Goal: Information Seeking & Learning: Learn about a topic

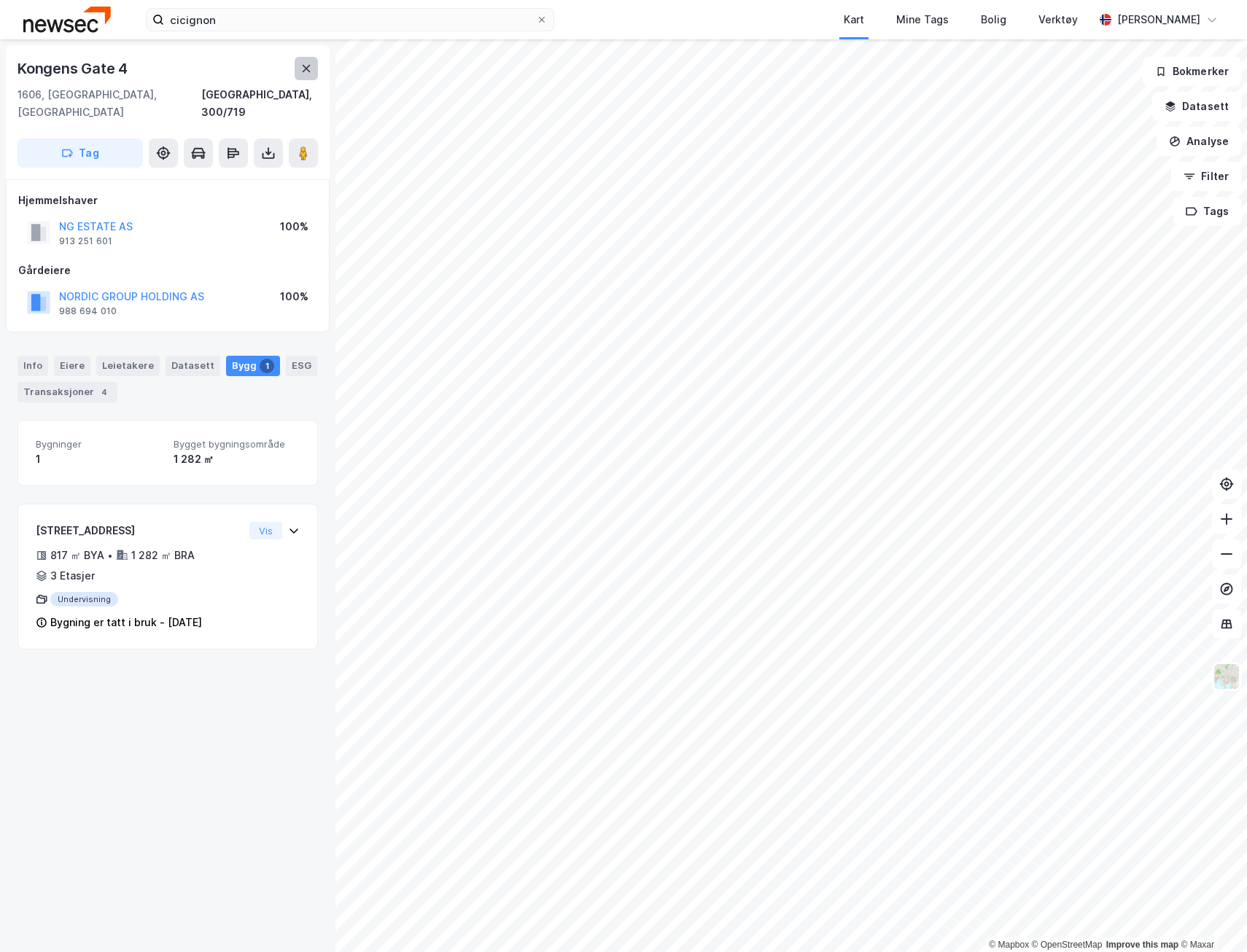
click at [304, 68] on icon at bounding box center [306, 68] width 11 height 11
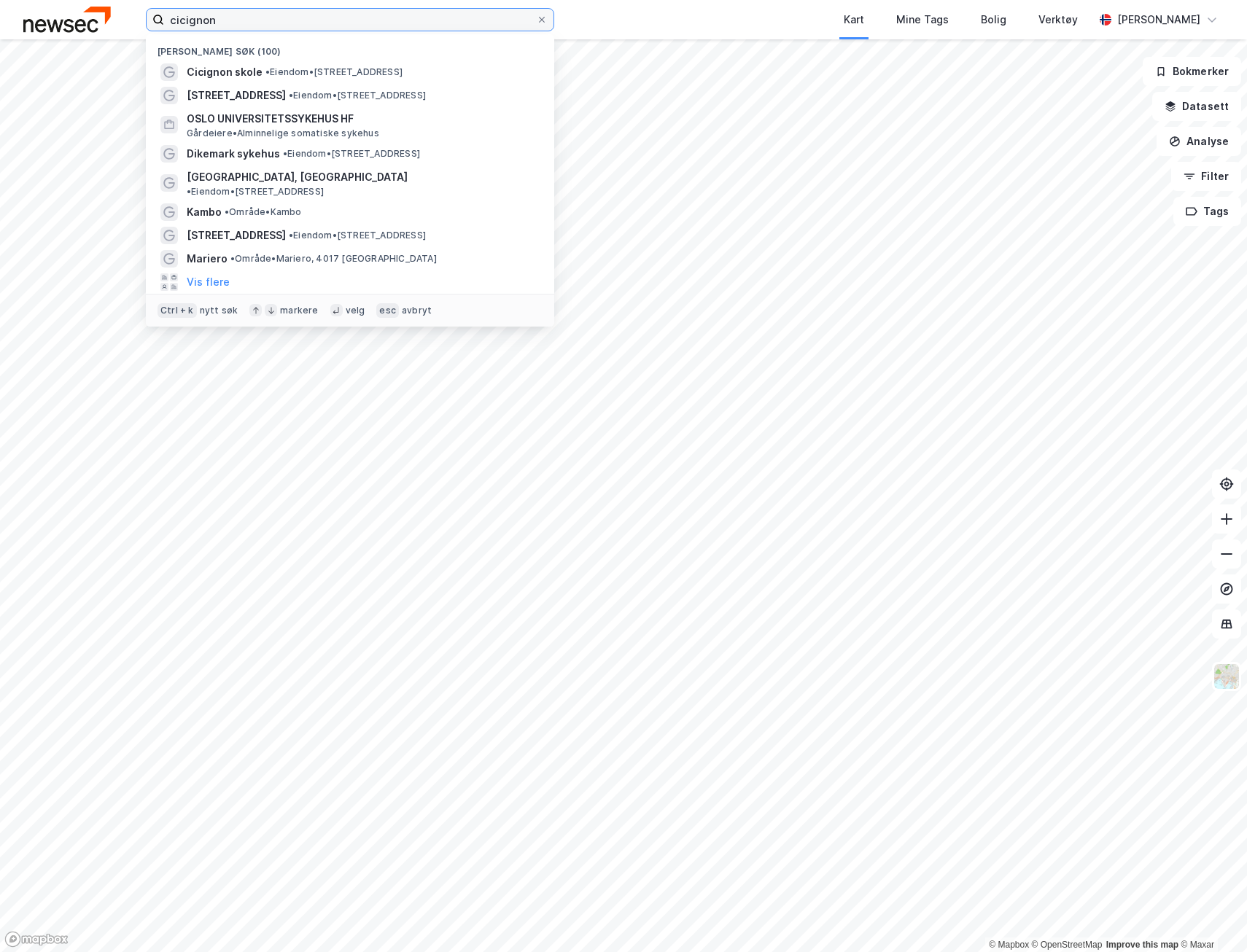
click at [229, 22] on input "cicignon" at bounding box center [350, 19] width 372 height 22
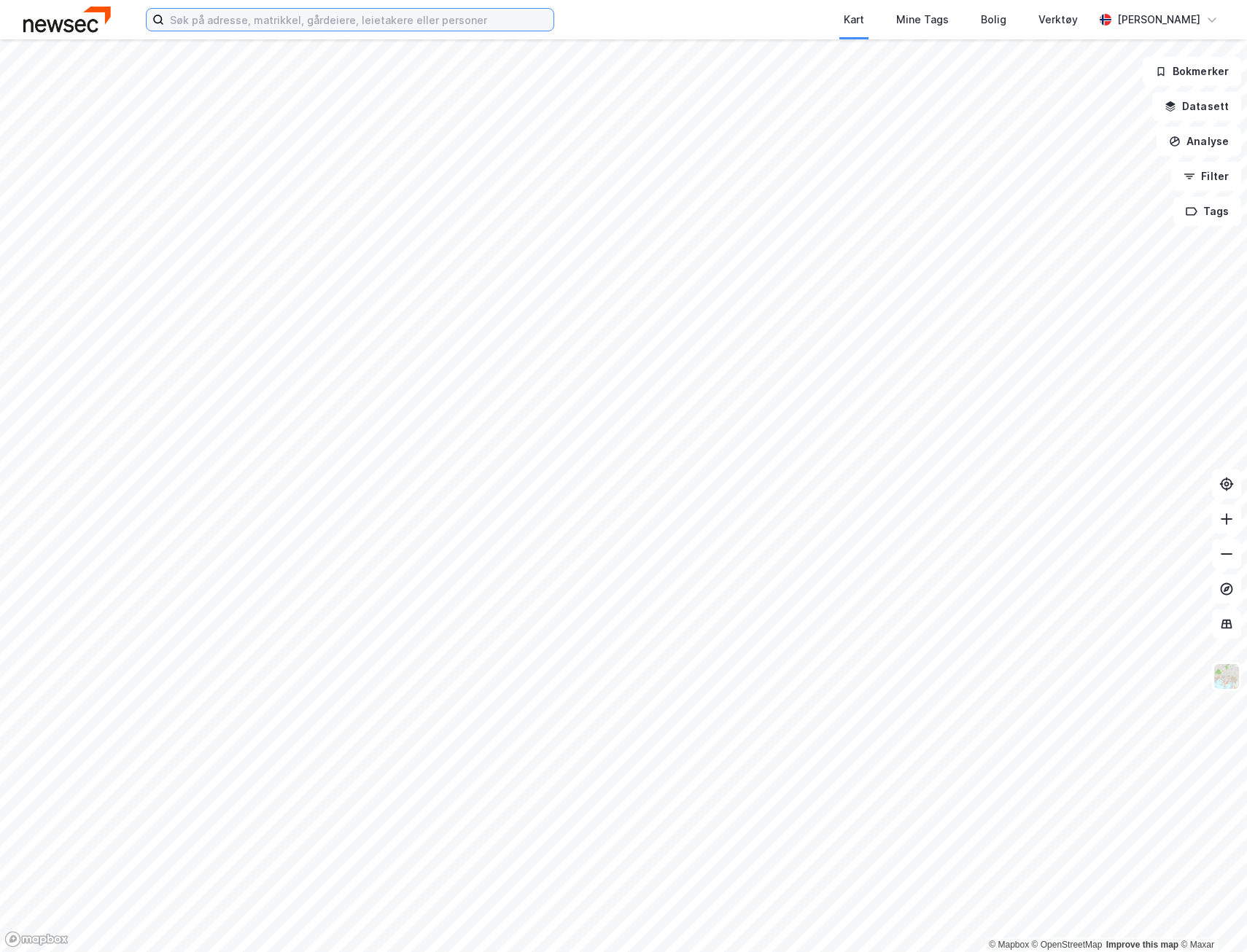
click at [253, 21] on input at bounding box center [359, 19] width 390 height 22
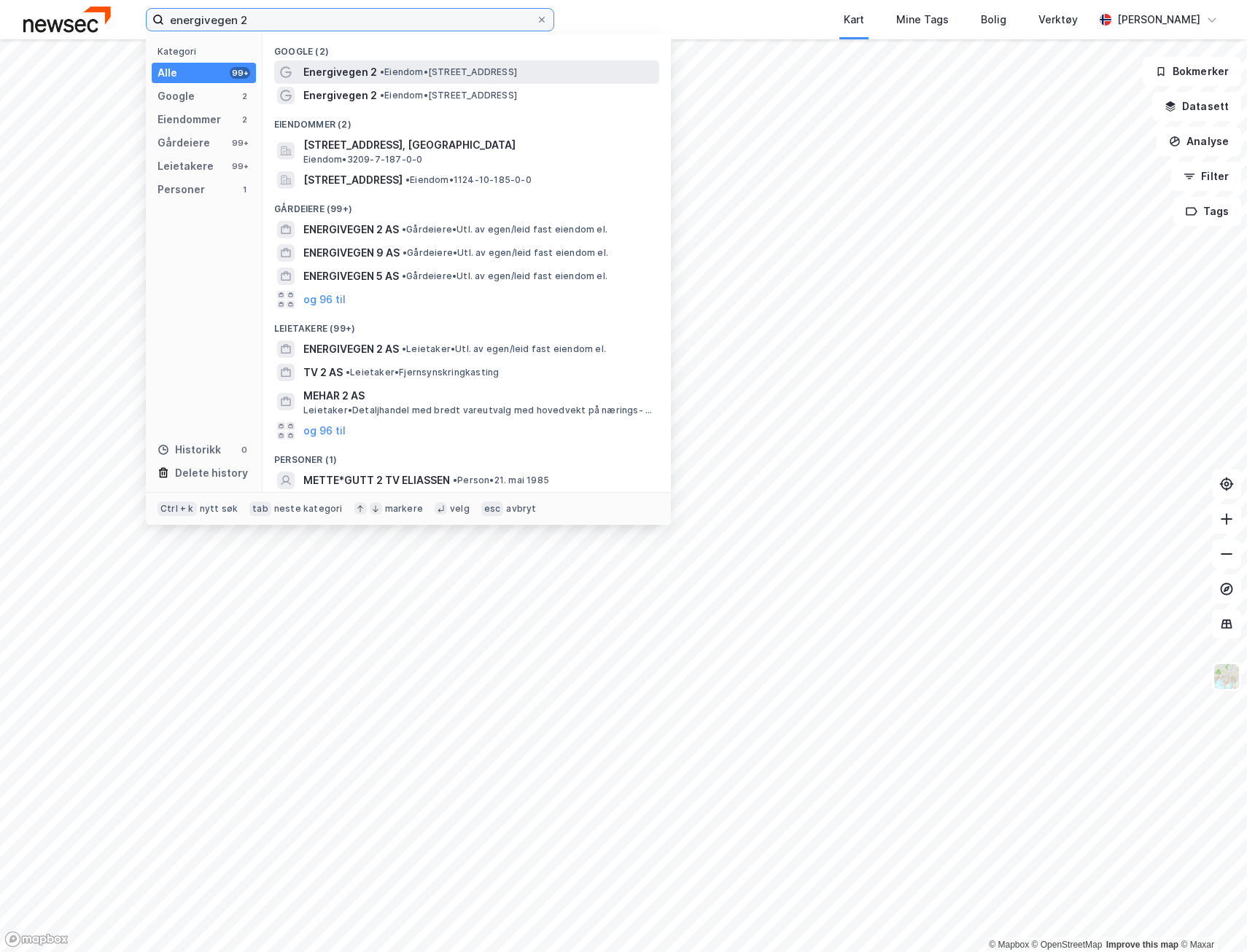
type input "energivegen 2"
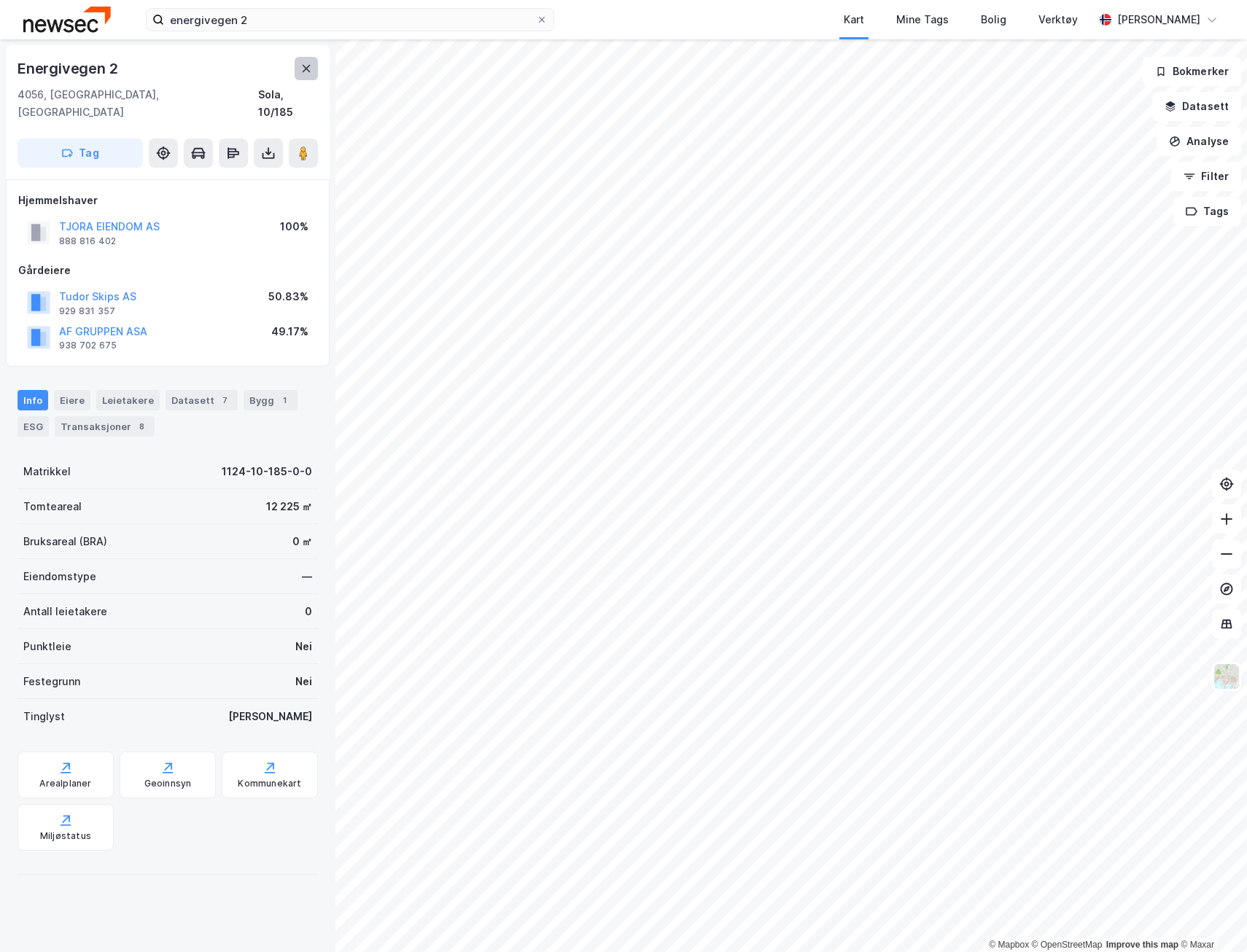
click at [304, 73] on icon at bounding box center [306, 68] width 11 height 11
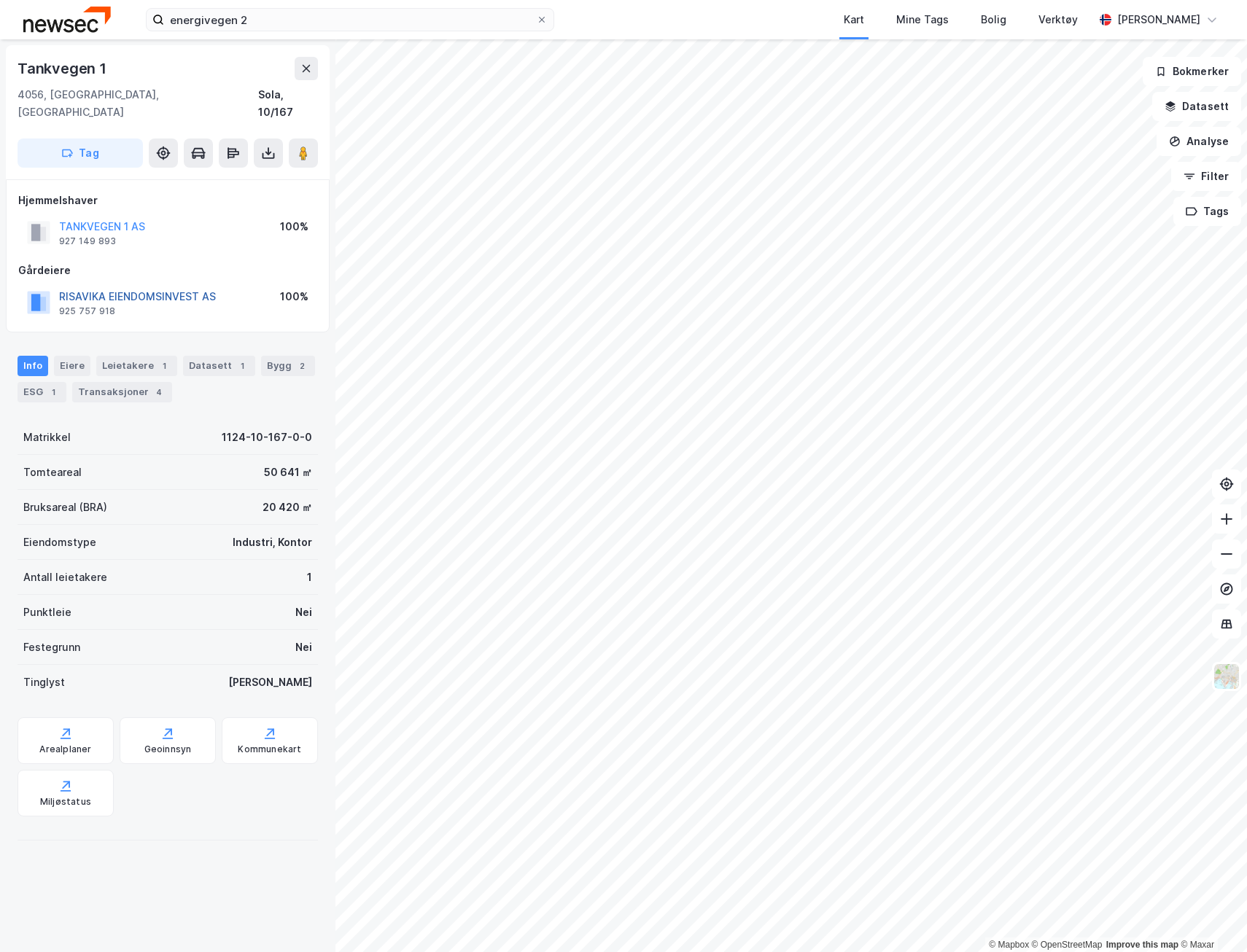
click at [0, 0] on button "RISAVIKA EIENDOMSINVEST AS" at bounding box center [0, 0] width 0 height 0
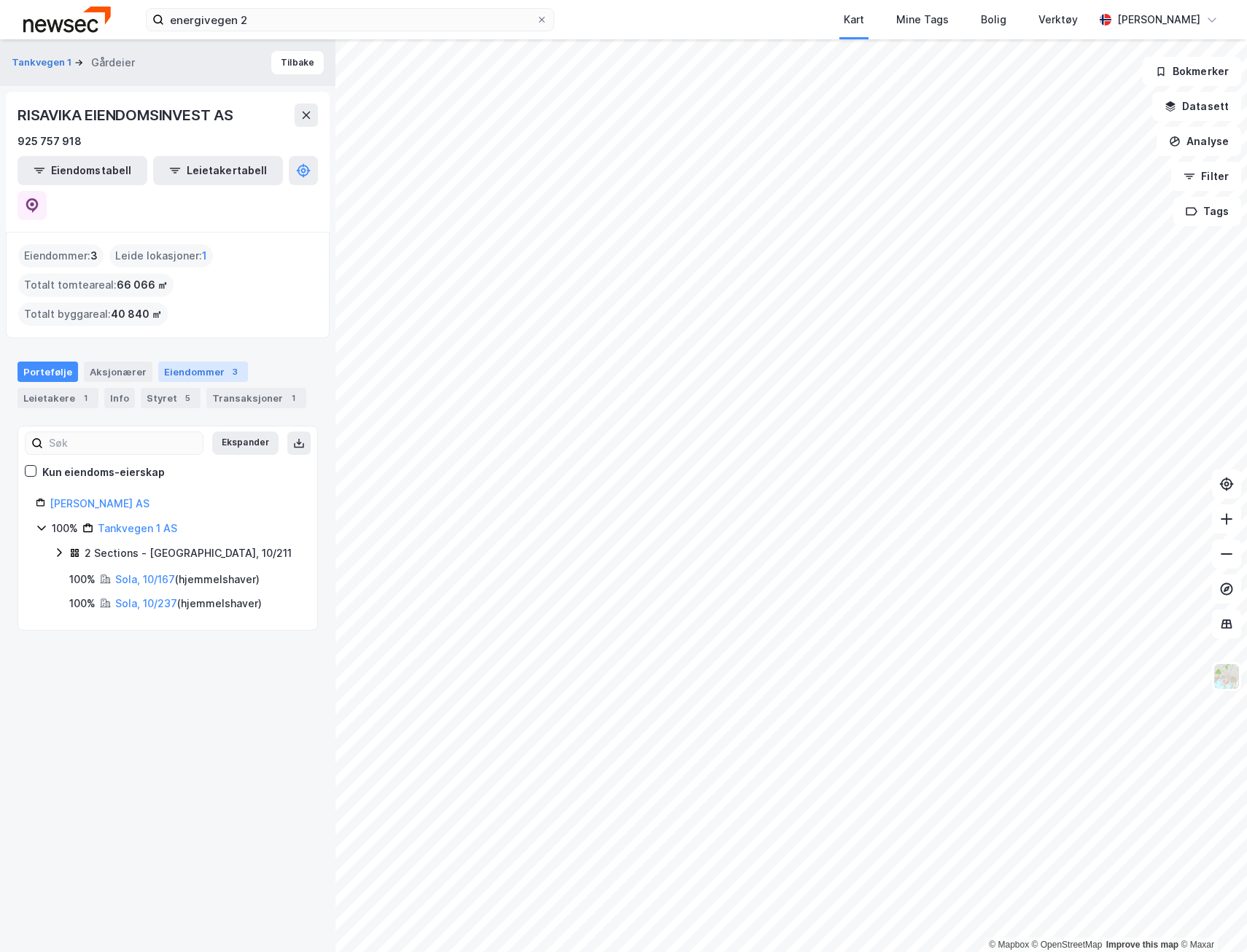
click at [171, 361] on div "Eiendommer 3" at bounding box center [203, 371] width 89 height 20
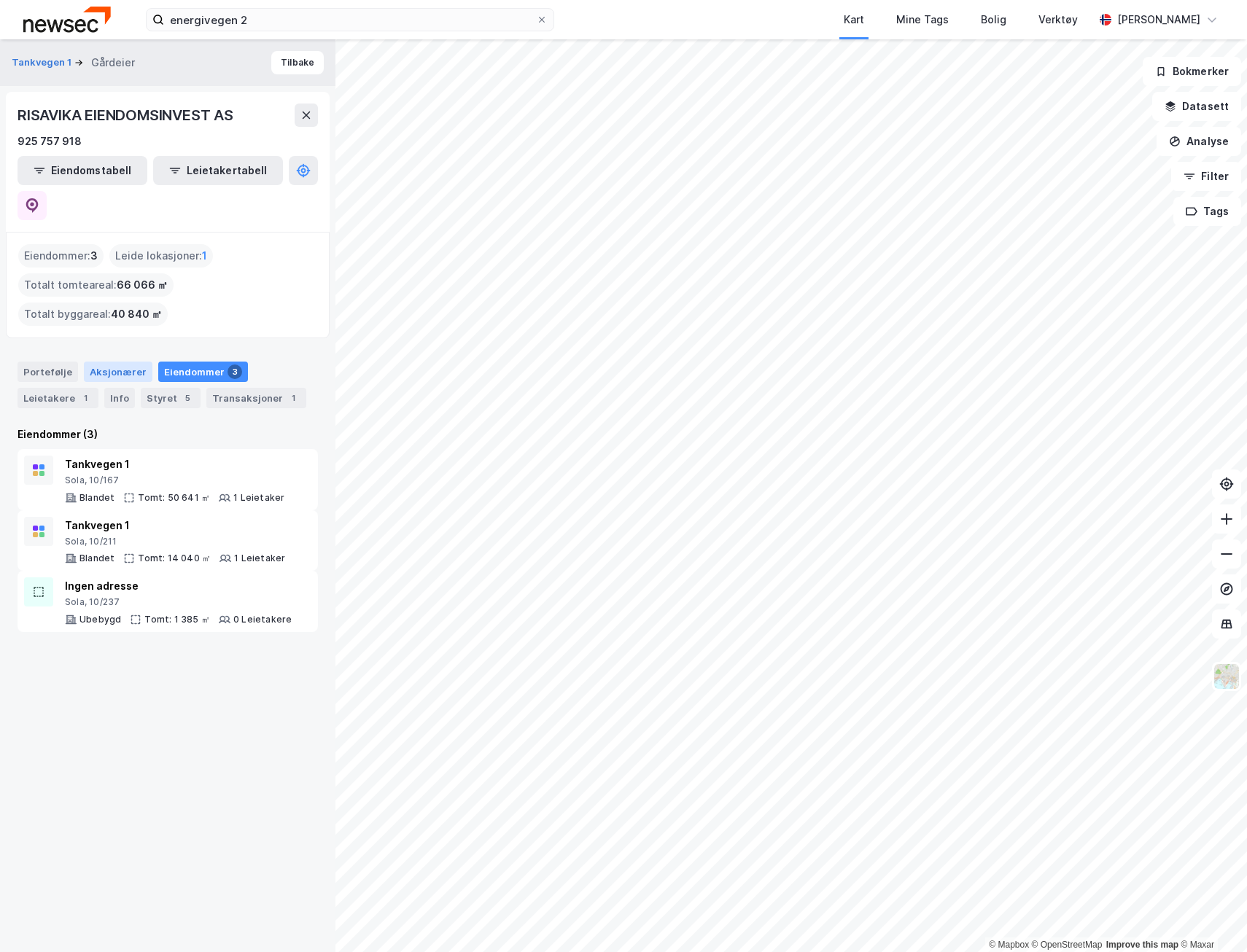
click at [110, 361] on div "Aksjonærer" at bounding box center [118, 371] width 68 height 20
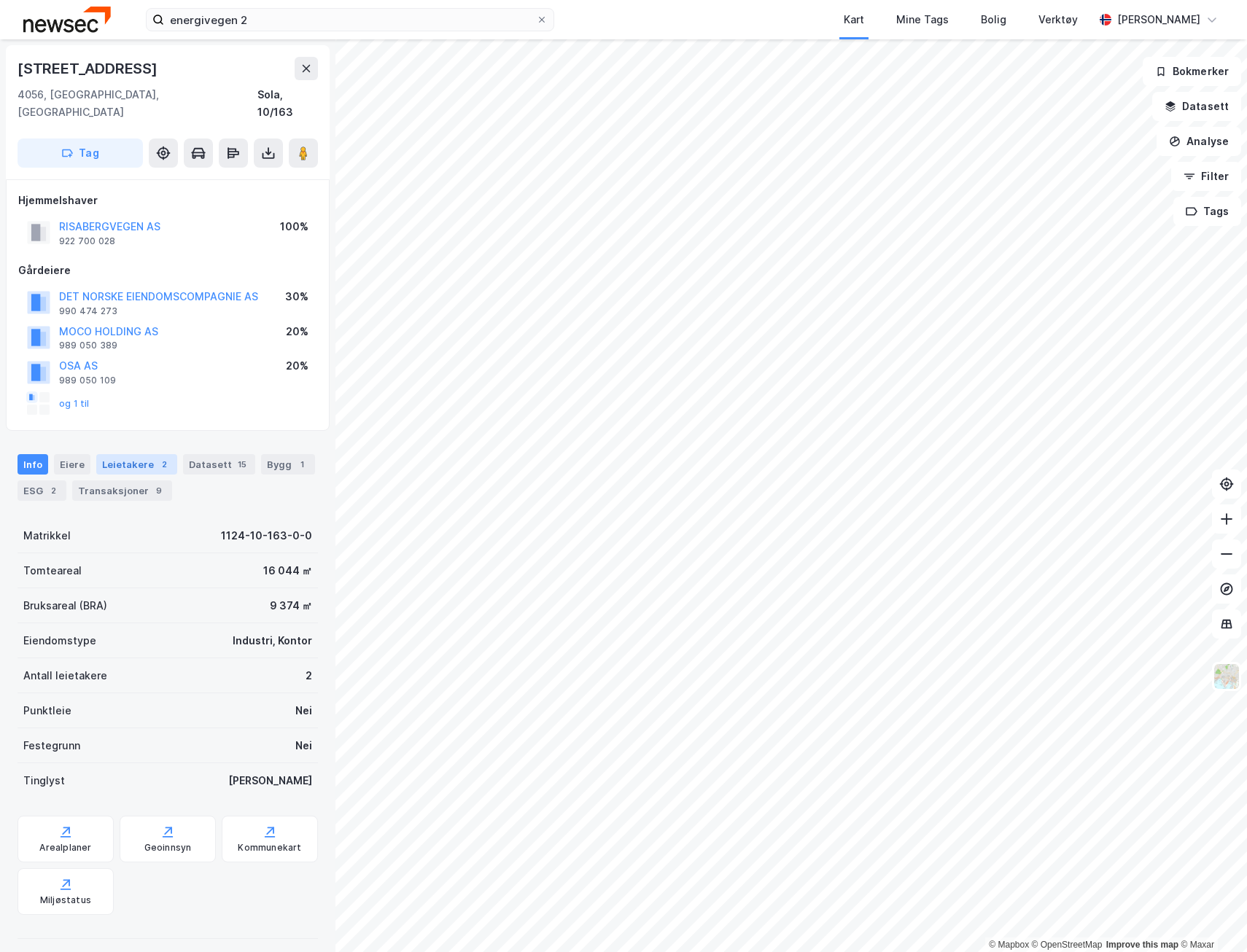
click at [127, 454] on div "Leietakere 2" at bounding box center [137, 463] width 81 height 20
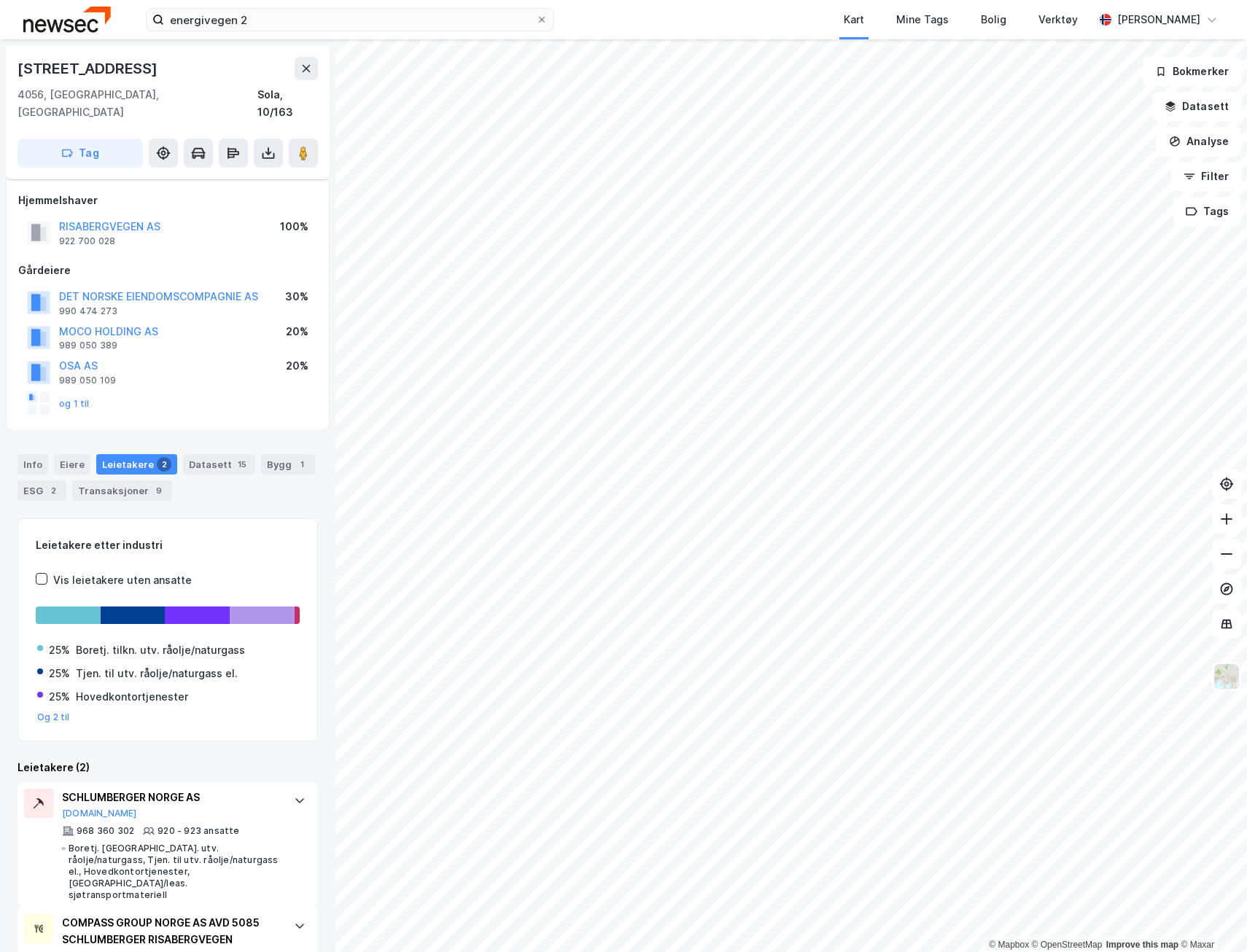
scroll to position [28, 0]
